Goal: Book appointment/travel/reservation

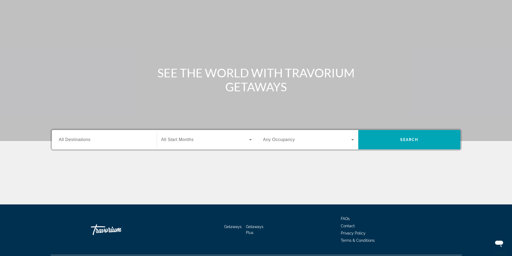
scroll to position [8, 0]
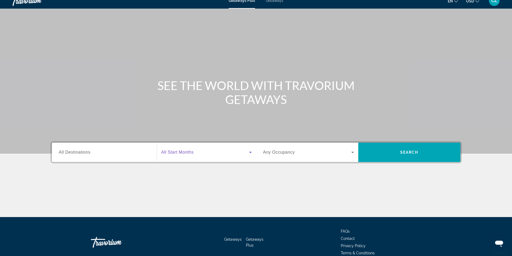
click at [251, 155] on icon "Search widget" at bounding box center [250, 152] width 6 height 6
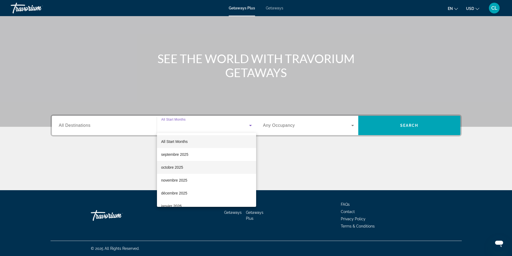
scroll to position [54, 0]
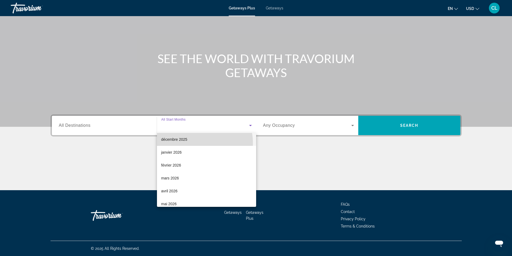
click at [197, 143] on mat-option "décembre 2025" at bounding box center [206, 139] width 99 height 13
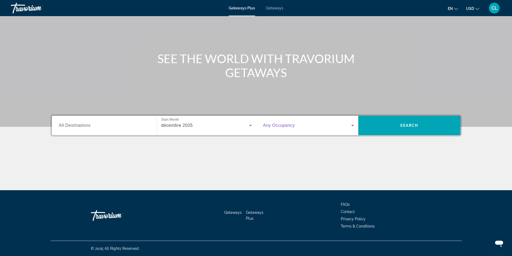
click at [352, 123] on icon "Search widget" at bounding box center [352, 125] width 6 height 6
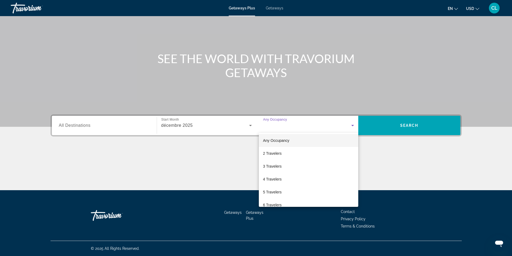
scroll to position [0, 0]
click at [317, 154] on mat-option "2 Travelers" at bounding box center [308, 154] width 99 height 13
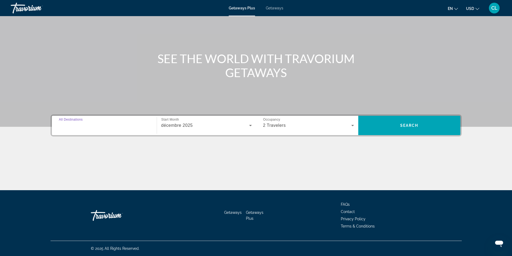
click at [135, 126] on input "Destination All Destinations" at bounding box center [104, 126] width 91 height 6
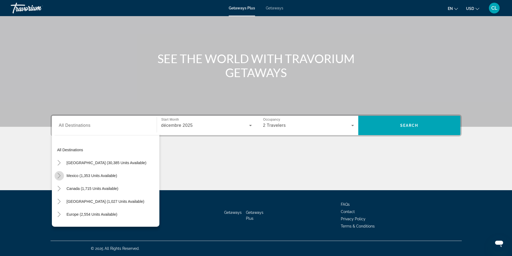
click at [62, 176] on mat-icon "Toggle Mexico (1,353 units available)" at bounding box center [59, 175] width 9 height 9
click at [63, 164] on mat-icon "Toggle United States (30,385 units available)" at bounding box center [59, 162] width 9 height 9
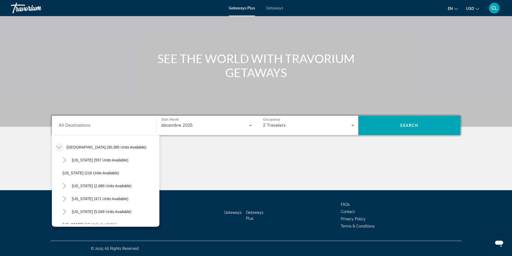
click at [60, 150] on mat-icon "Toggle United States (30,385 units available)" at bounding box center [59, 147] width 9 height 9
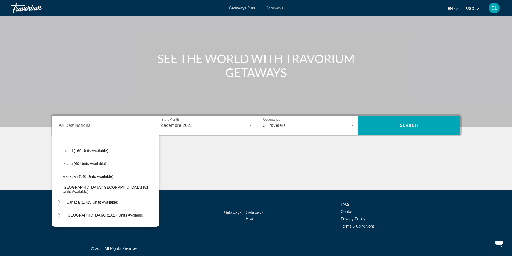
scroll to position [96, 0]
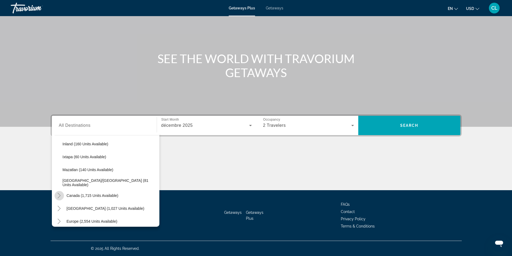
click at [58, 193] on icon "Toggle Canada (1,715 units available)" at bounding box center [59, 195] width 3 height 5
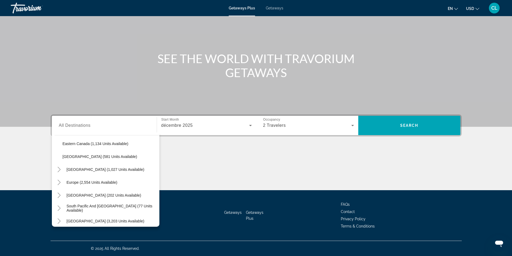
scroll to position [207, 0]
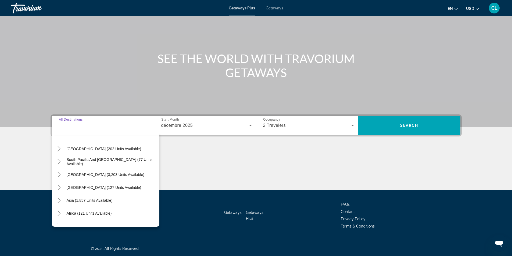
click at [107, 127] on input "Destination All Destinations" at bounding box center [104, 126] width 91 height 6
